Goal: Obtain resource: Download file/media

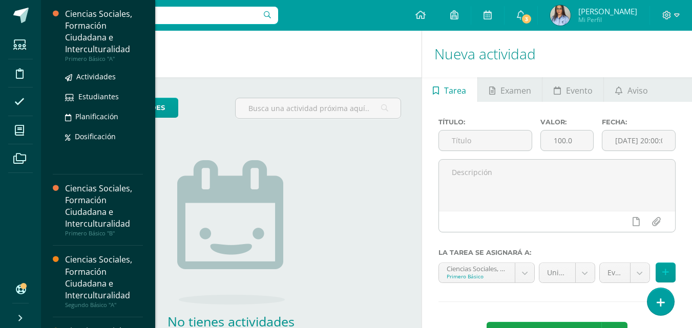
click at [93, 45] on div "Ciencias Sociales, Formación Ciudadana e Interculturalidad" at bounding box center [104, 31] width 78 height 47
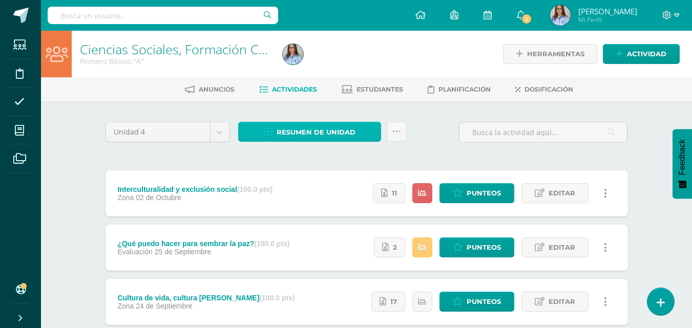
click at [307, 130] on span "Resumen de unidad" at bounding box center [315, 132] width 79 height 19
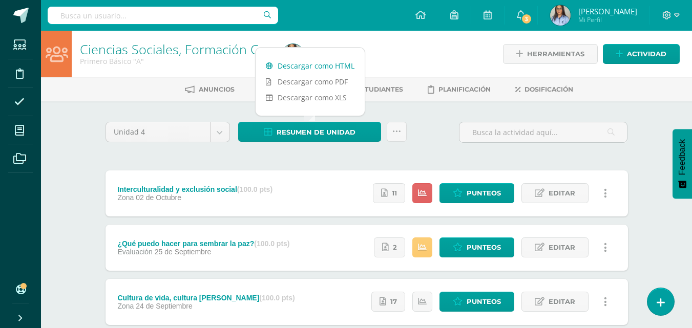
click at [326, 61] on link "Descargar como HTML" at bounding box center [309, 66] width 109 height 16
click at [479, 190] on span "Punteos" at bounding box center [483, 193] width 34 height 19
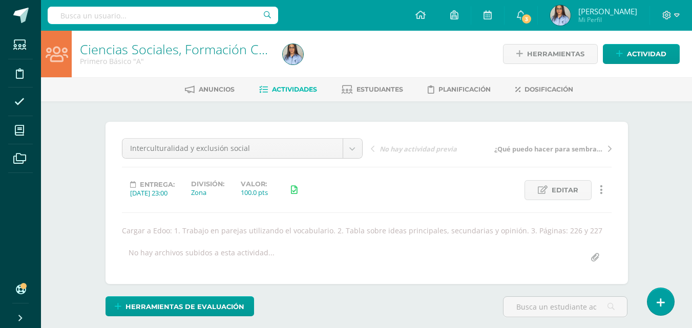
click at [108, 39] on div "Ciencias Sociales, Formación Ciudadana e Interculturalidad Primero Básico "A"" at bounding box center [175, 54] width 207 height 47
click at [108, 49] on link "Ciencias Sociales, Formación Ciudadana e Interculturalidad" at bounding box center [251, 48] width 342 height 17
